Goal: Find specific page/section: Find specific page/section

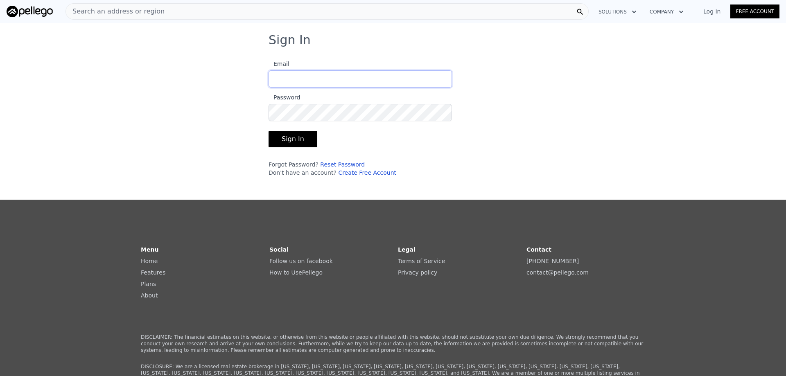
type input "[PERSON_NAME][EMAIL_ADDRESS][DOMAIN_NAME]"
click at [289, 135] on button "Sign In" at bounding box center [292, 139] width 49 height 16
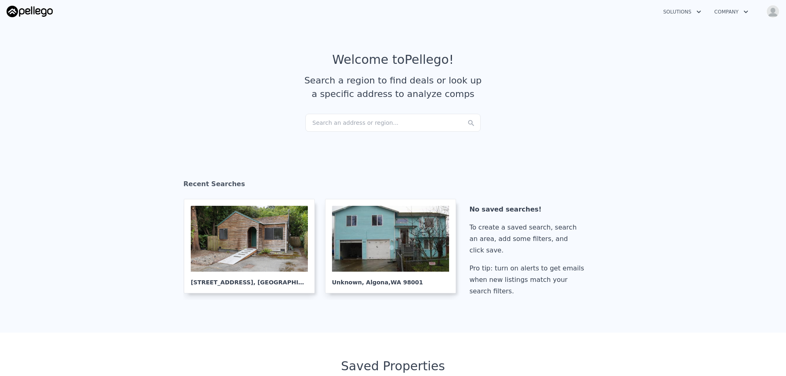
click at [328, 119] on div "Search an address or region..." at bounding box center [392, 123] width 175 height 18
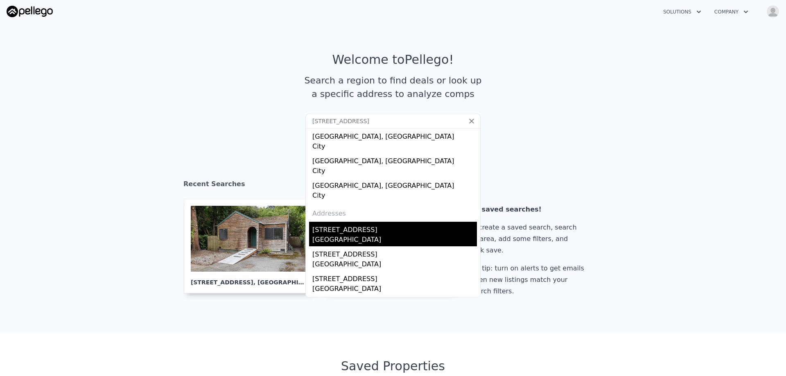
type input "[STREET_ADDRESS]"
click at [360, 239] on div "[GEOGRAPHIC_DATA]" at bounding box center [394, 240] width 164 height 11
